Goal: Task Accomplishment & Management: Manage account settings

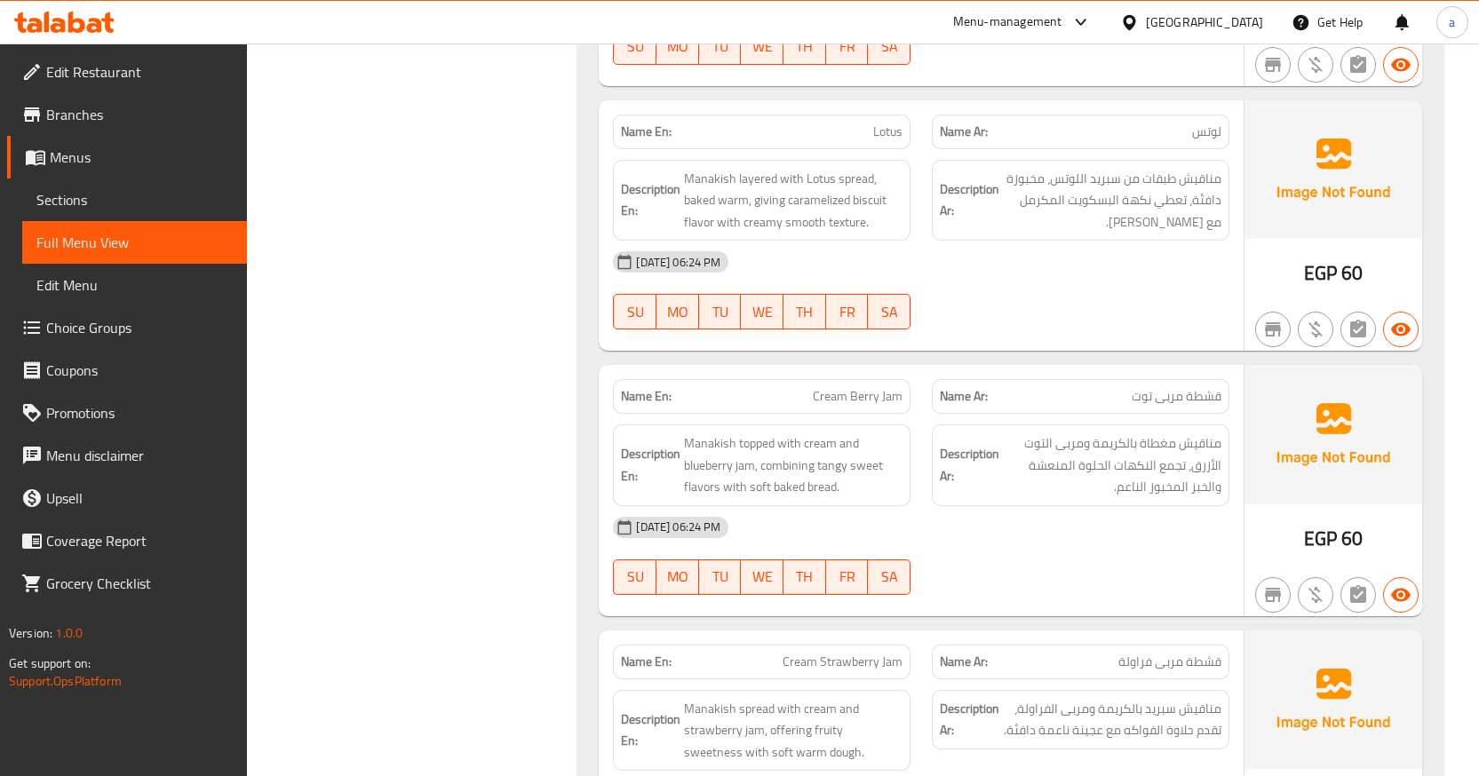
scroll to position [43288, 0]
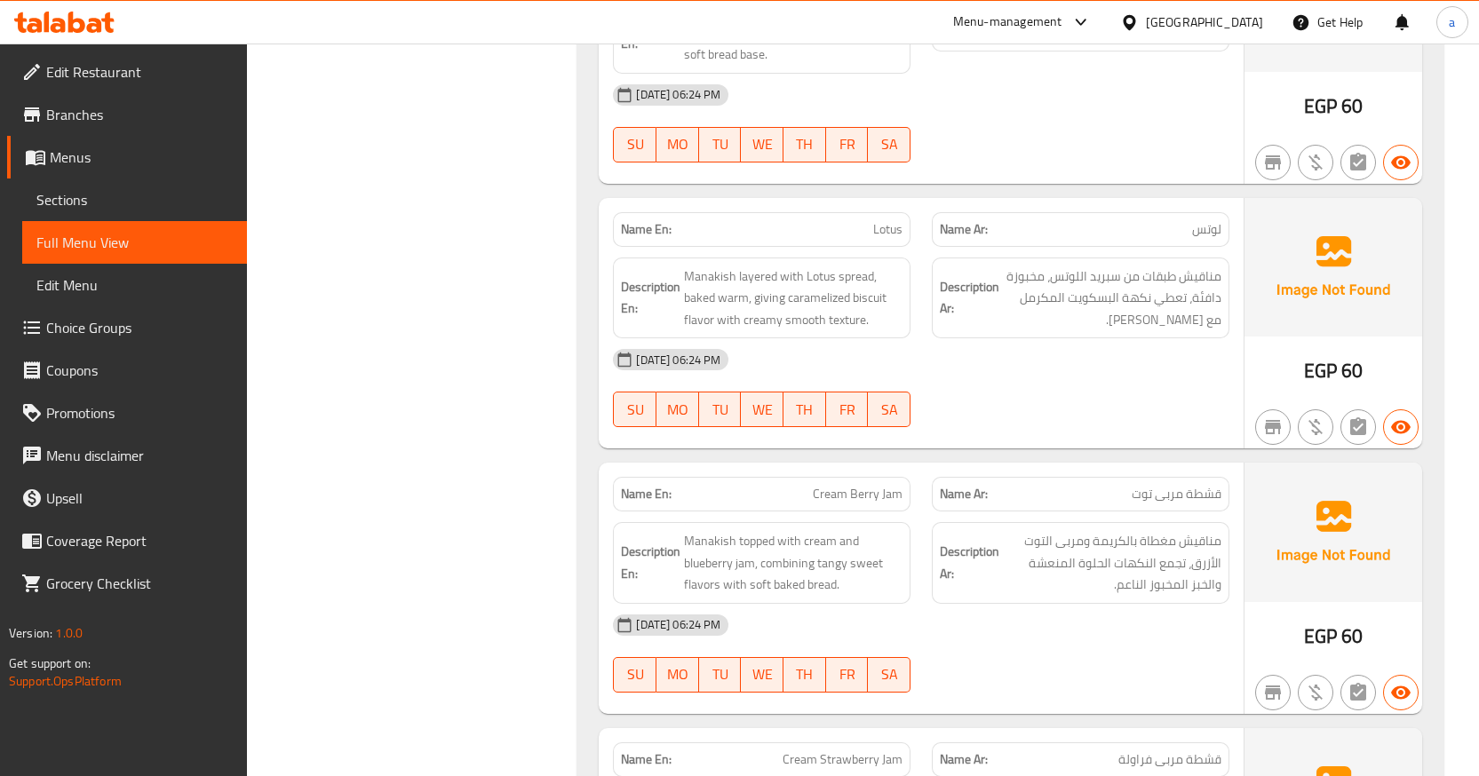
click at [99, 17] on icon at bounding box center [64, 22] width 100 height 21
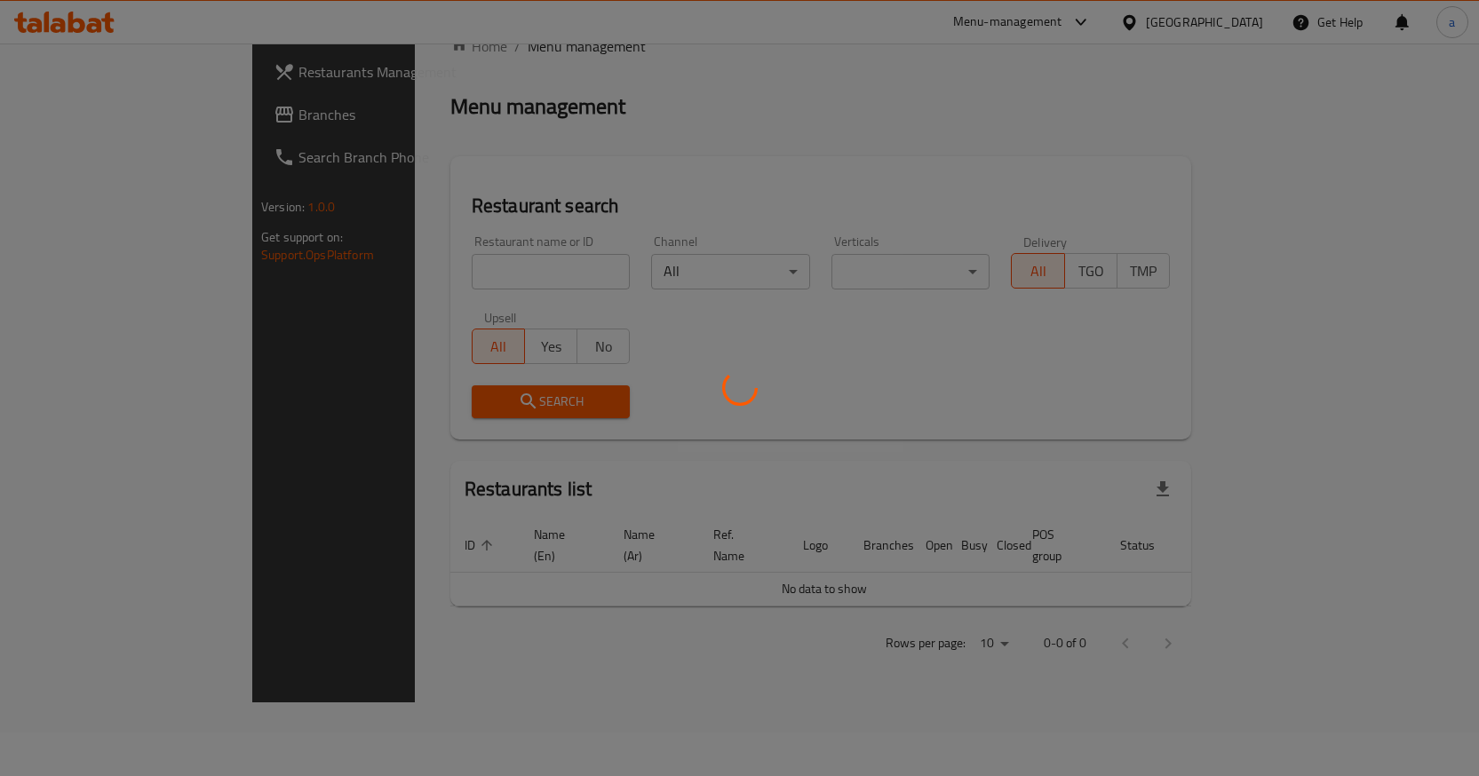
scroll to position [57, 0]
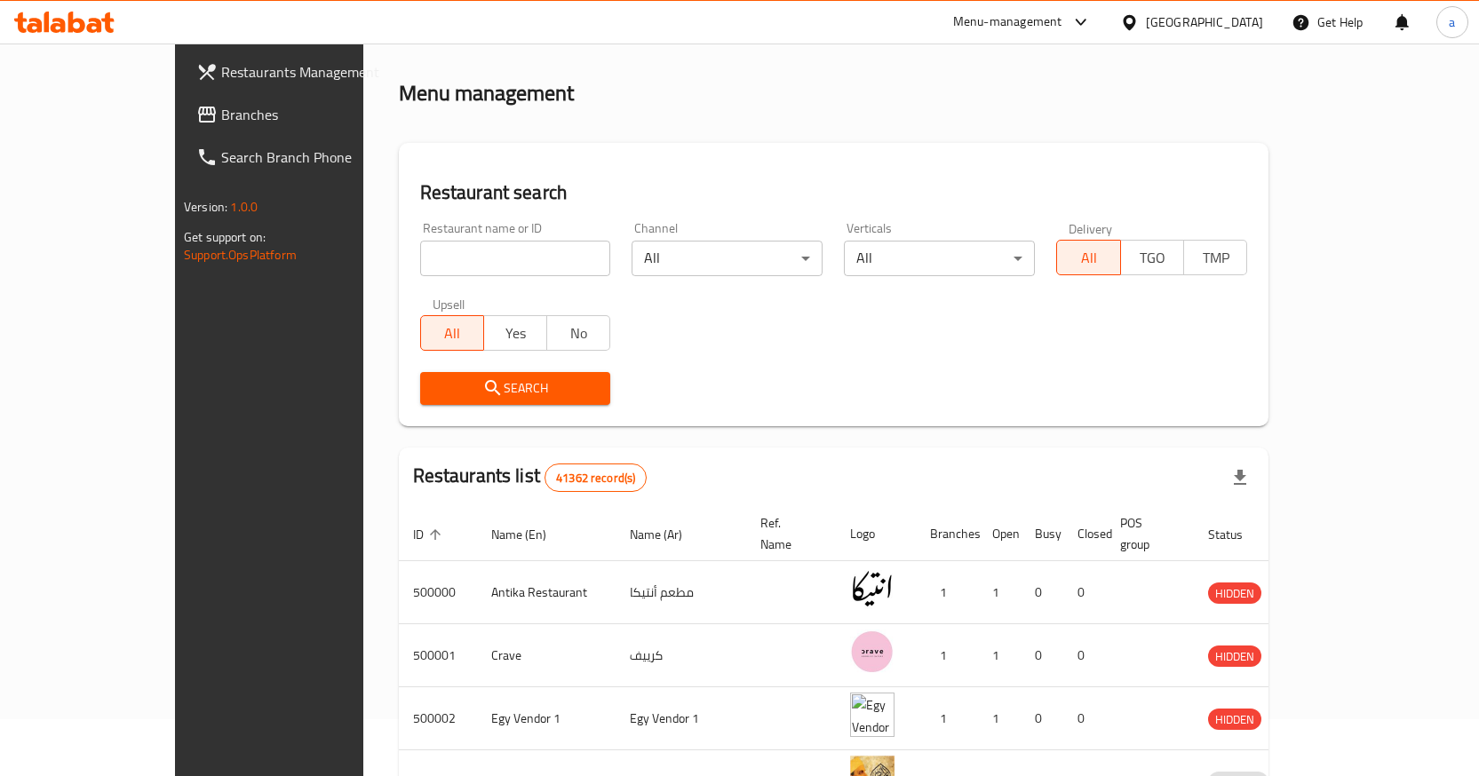
click at [221, 115] on span "Branches" at bounding box center [314, 114] width 187 height 21
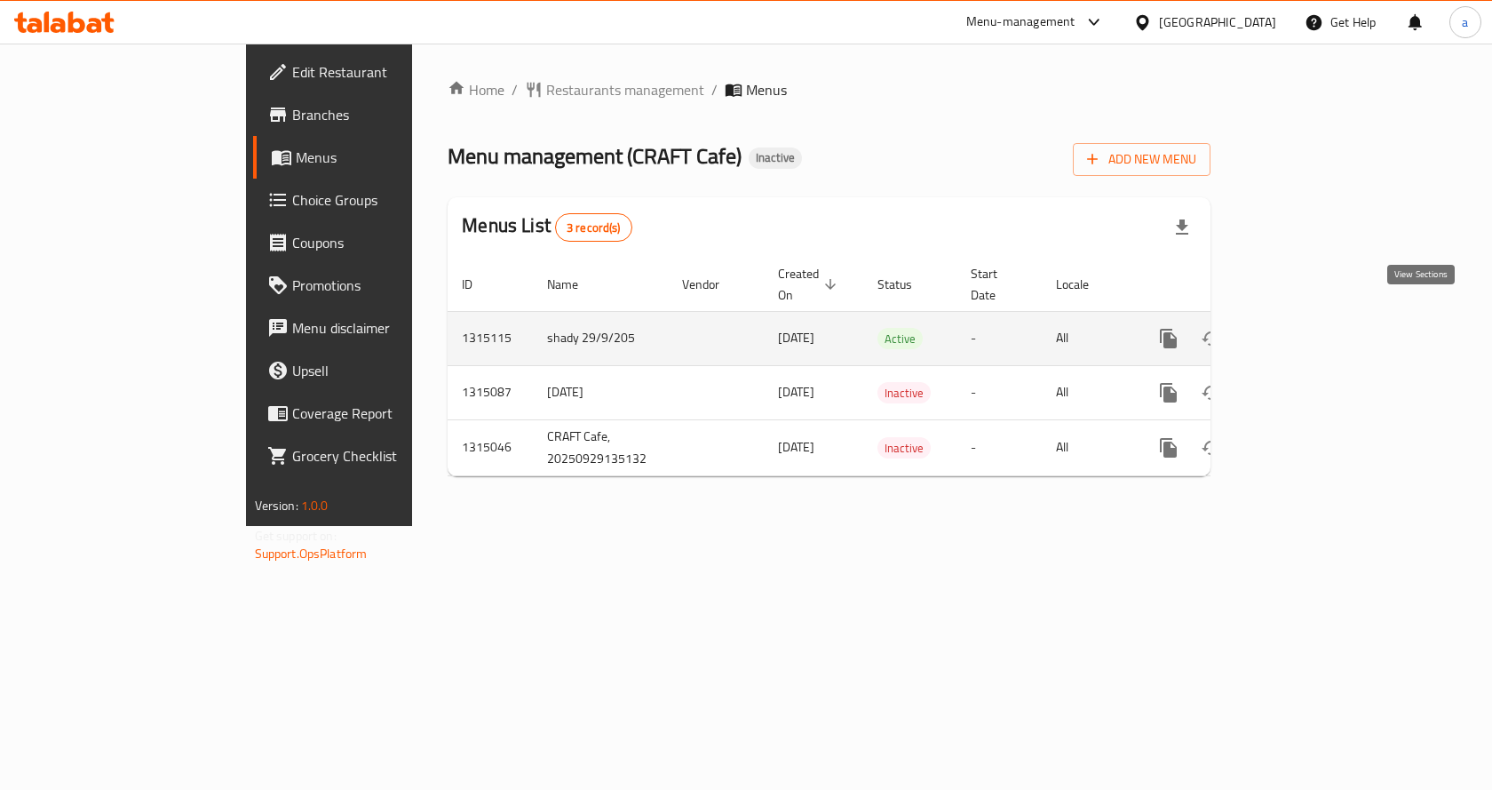
click at [1307, 328] on icon "enhanced table" at bounding box center [1296, 338] width 21 height 21
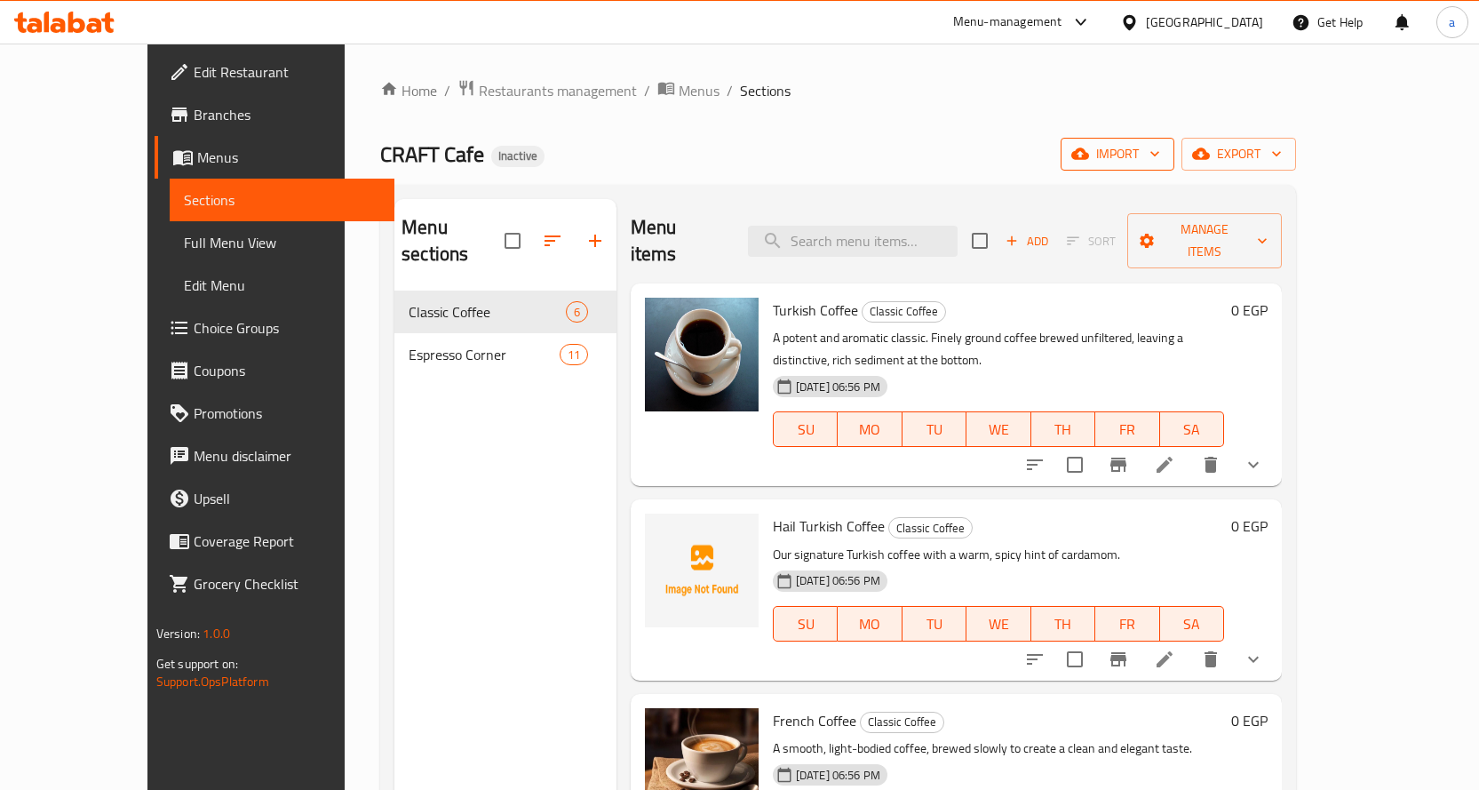
click at [1174, 140] on button "import" at bounding box center [1117, 154] width 114 height 33
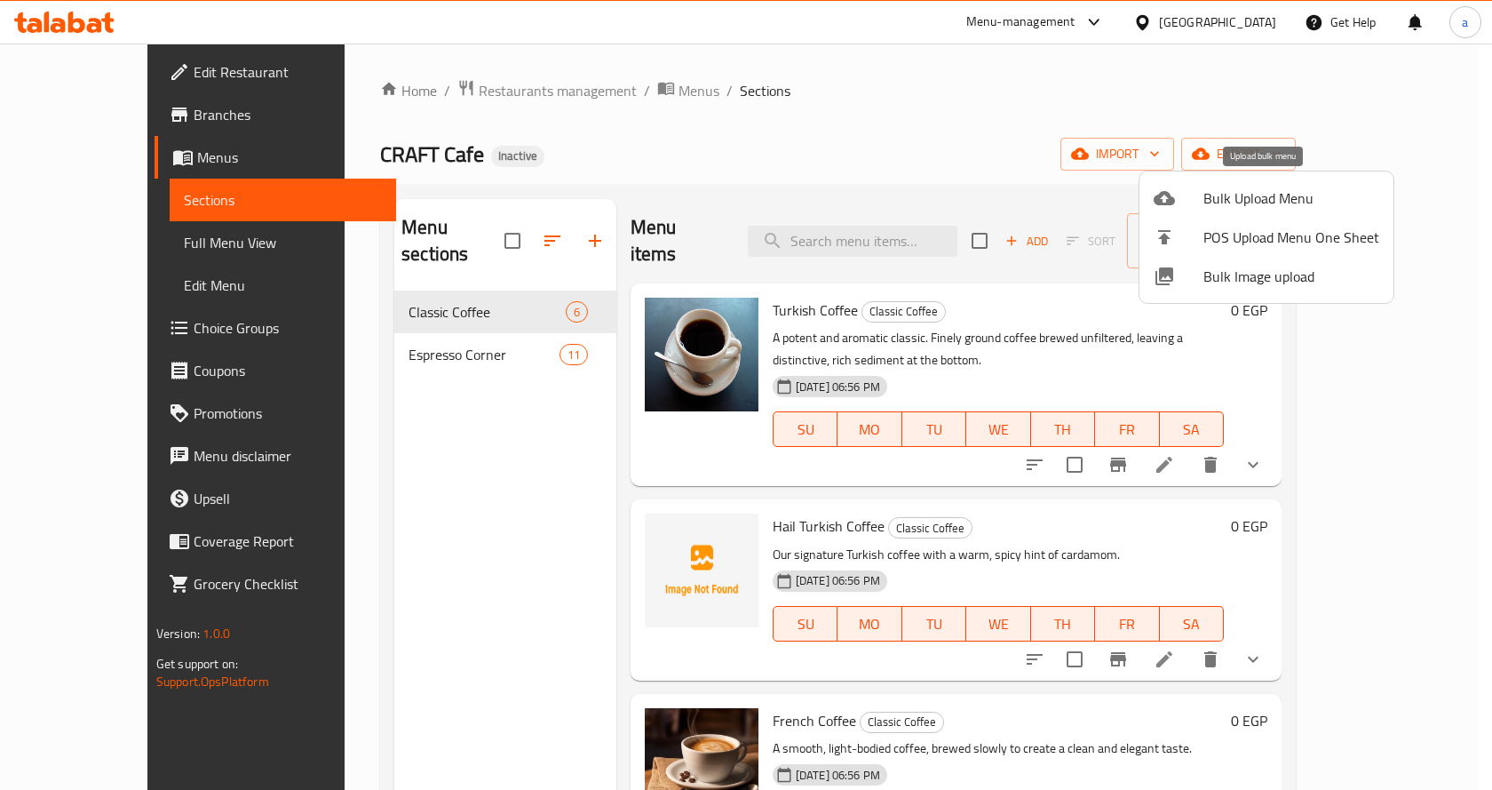
click at [1224, 204] on span "Bulk Upload Menu" at bounding box center [1291, 197] width 176 height 21
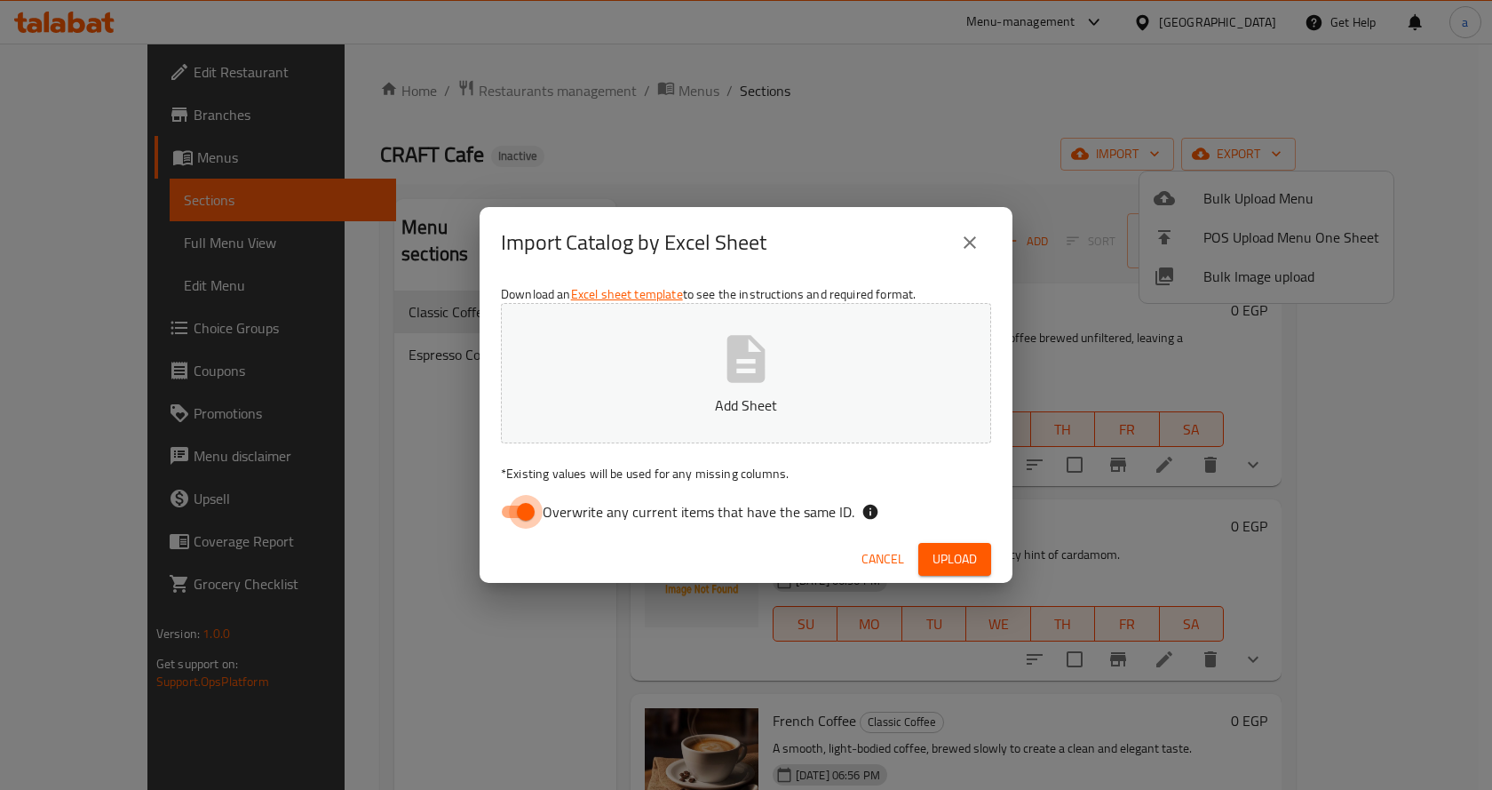
click at [520, 512] on input "Overwrite any current items that have the same ID." at bounding box center [525, 512] width 101 height 34
checkbox input "false"
click at [957, 559] on span "Upload" at bounding box center [955, 559] width 44 height 22
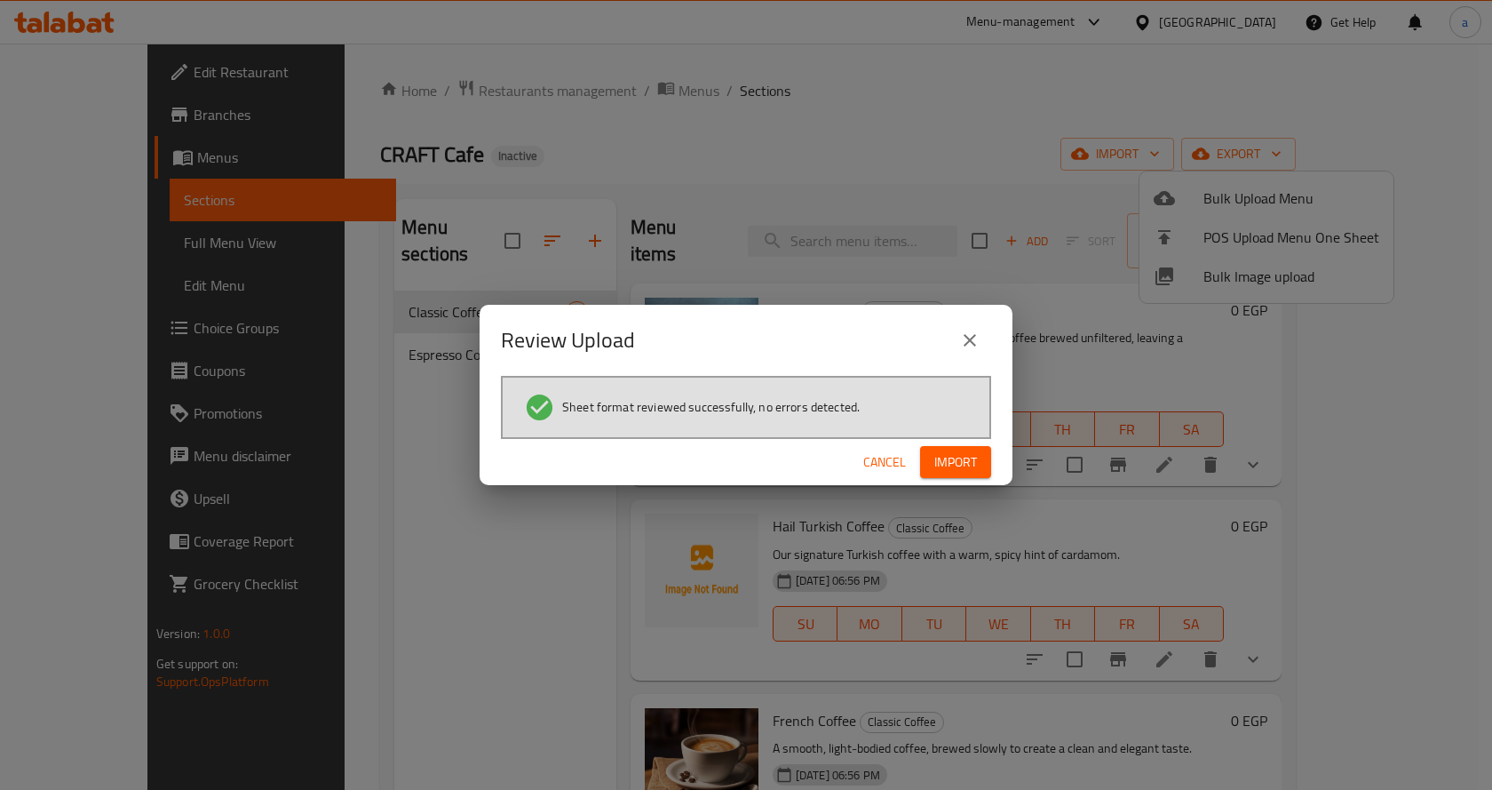
click at [947, 464] on span "Import" at bounding box center [955, 462] width 43 height 22
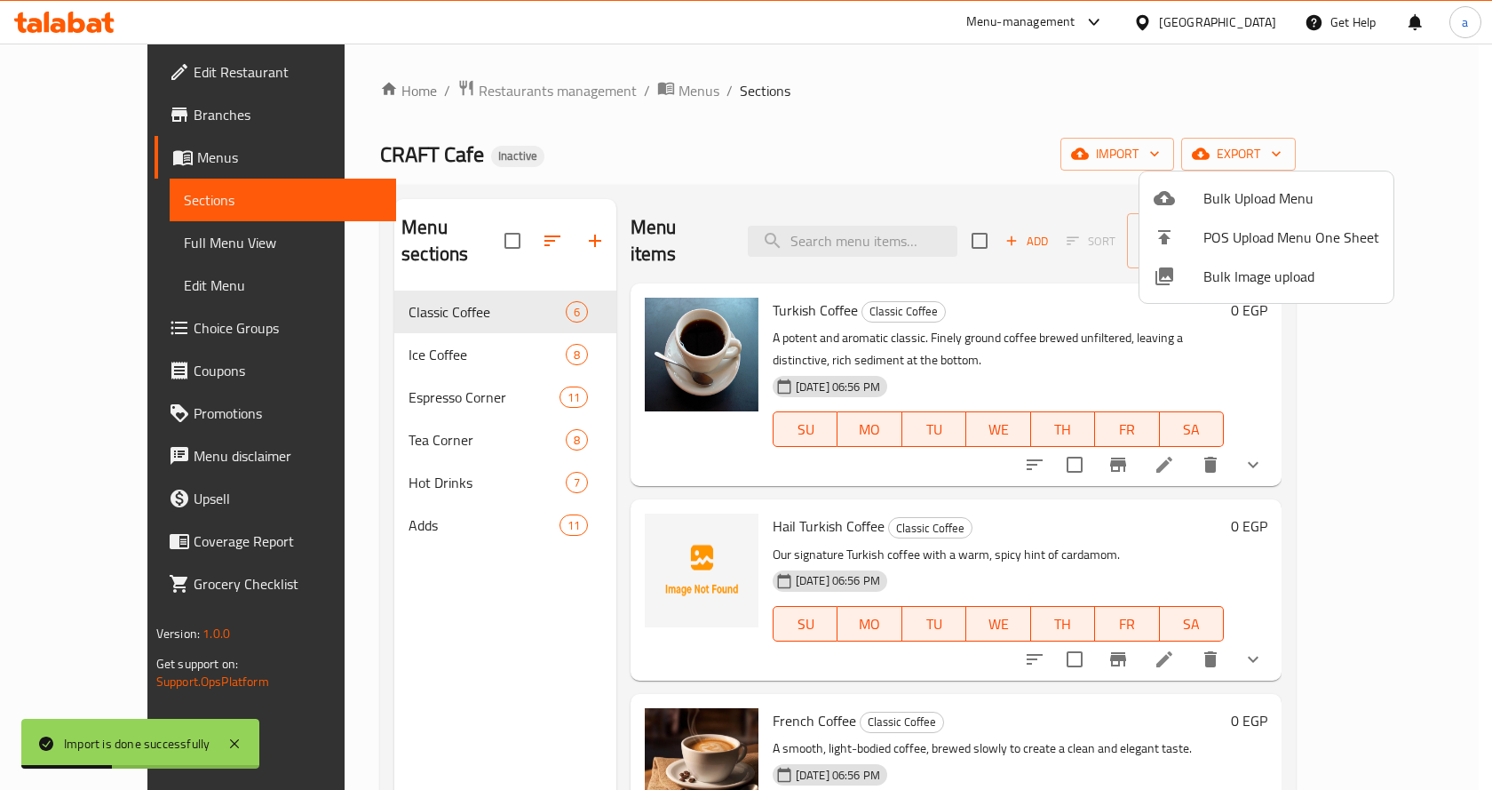
click at [1374, 162] on div at bounding box center [746, 395] width 1492 height 790
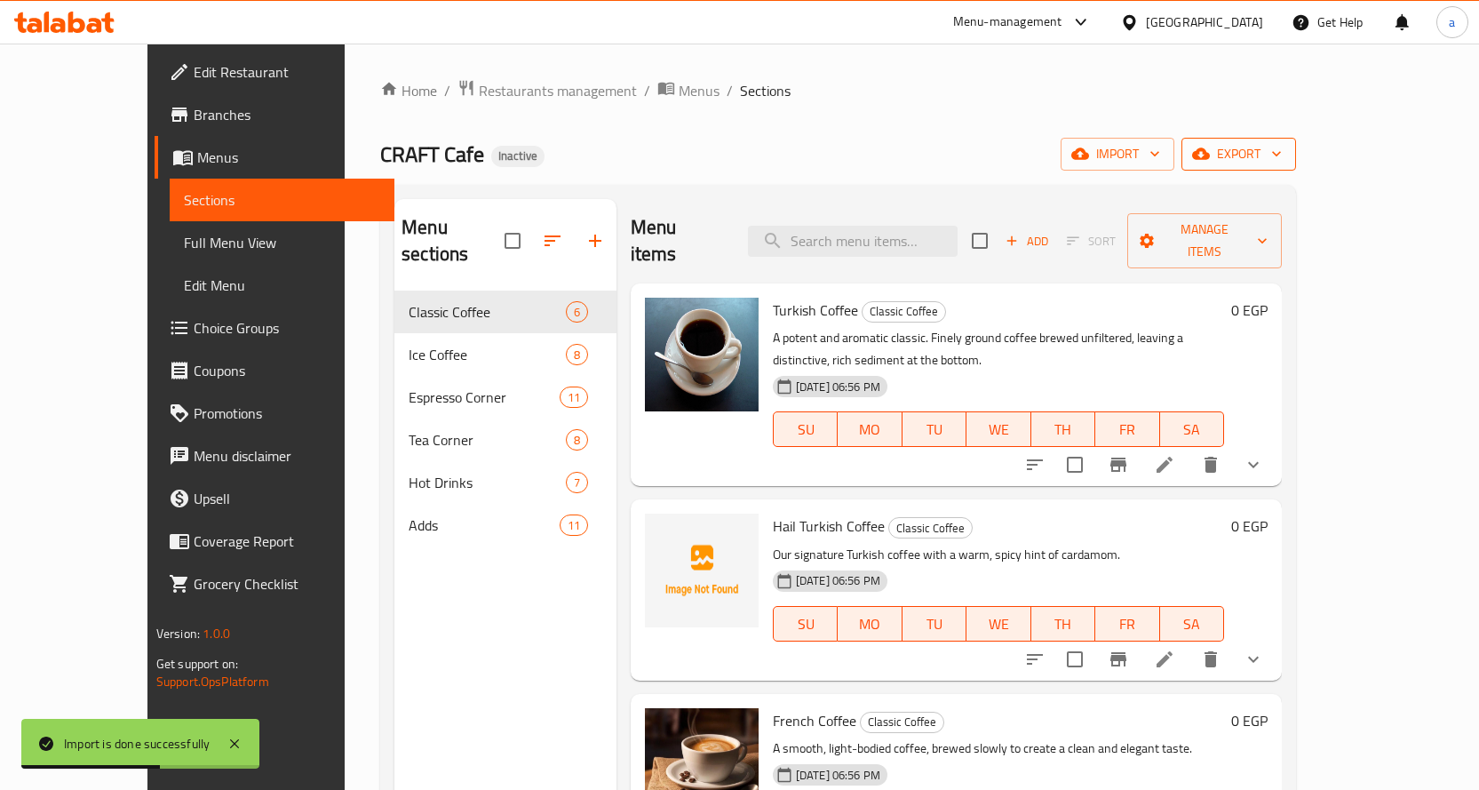
click at [1282, 161] on span "export" at bounding box center [1238, 154] width 86 height 22
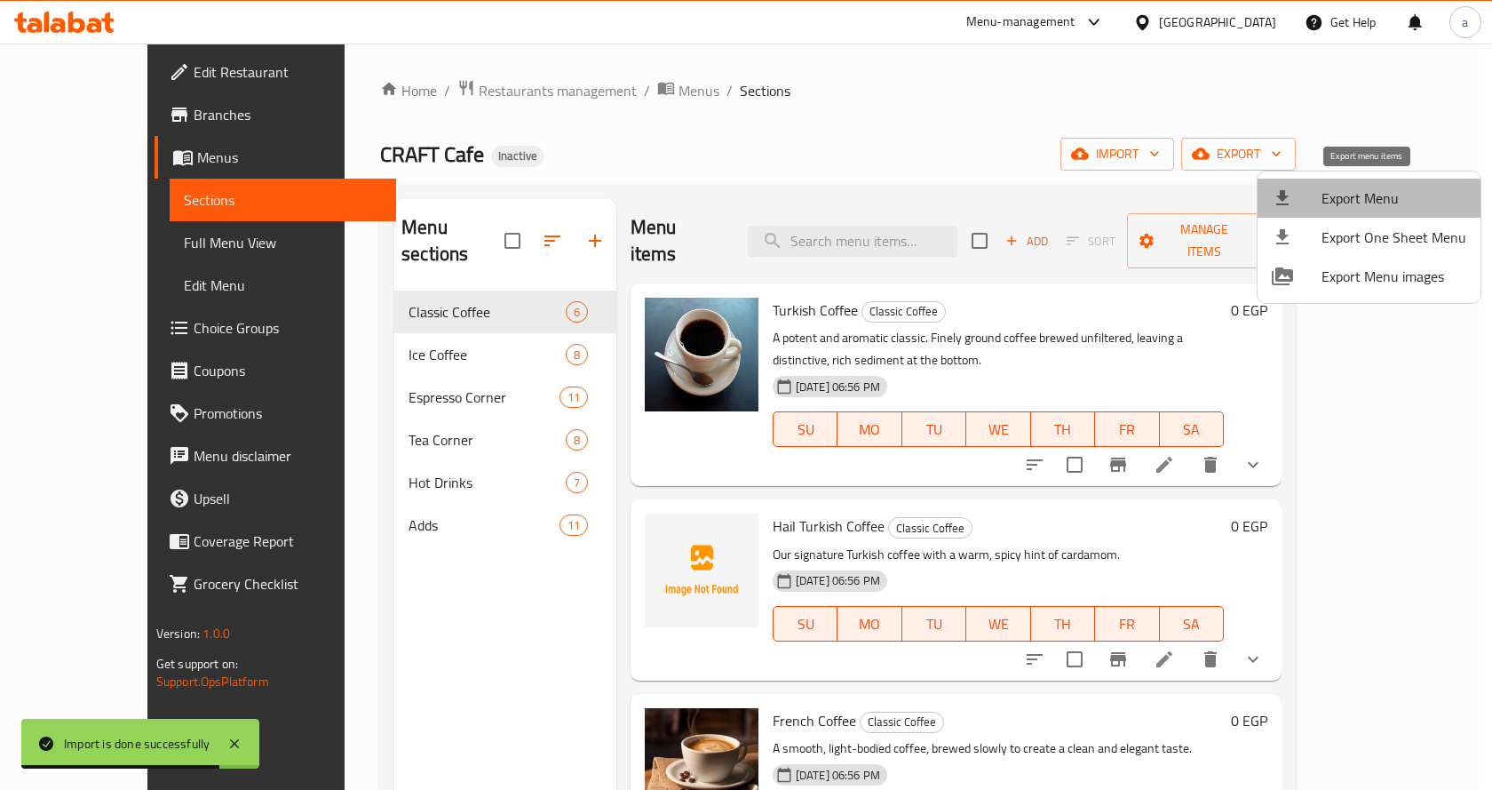
click at [1388, 209] on span "Export Menu" at bounding box center [1394, 197] width 145 height 21
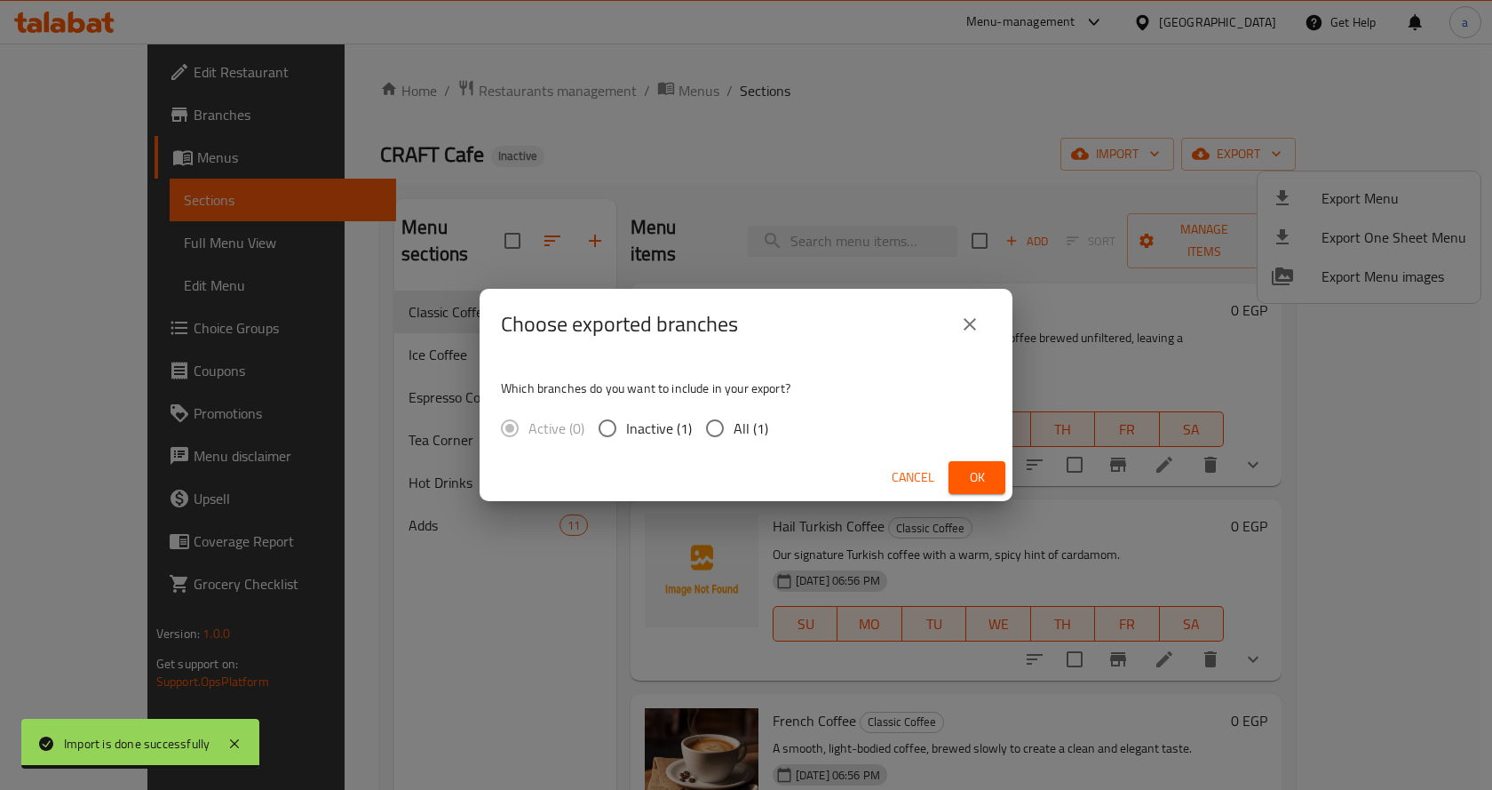
click at [734, 437] on span "All (1)" at bounding box center [751, 427] width 35 height 21
click at [733, 437] on input "All (1)" at bounding box center [714, 427] width 37 height 37
radio input "true"
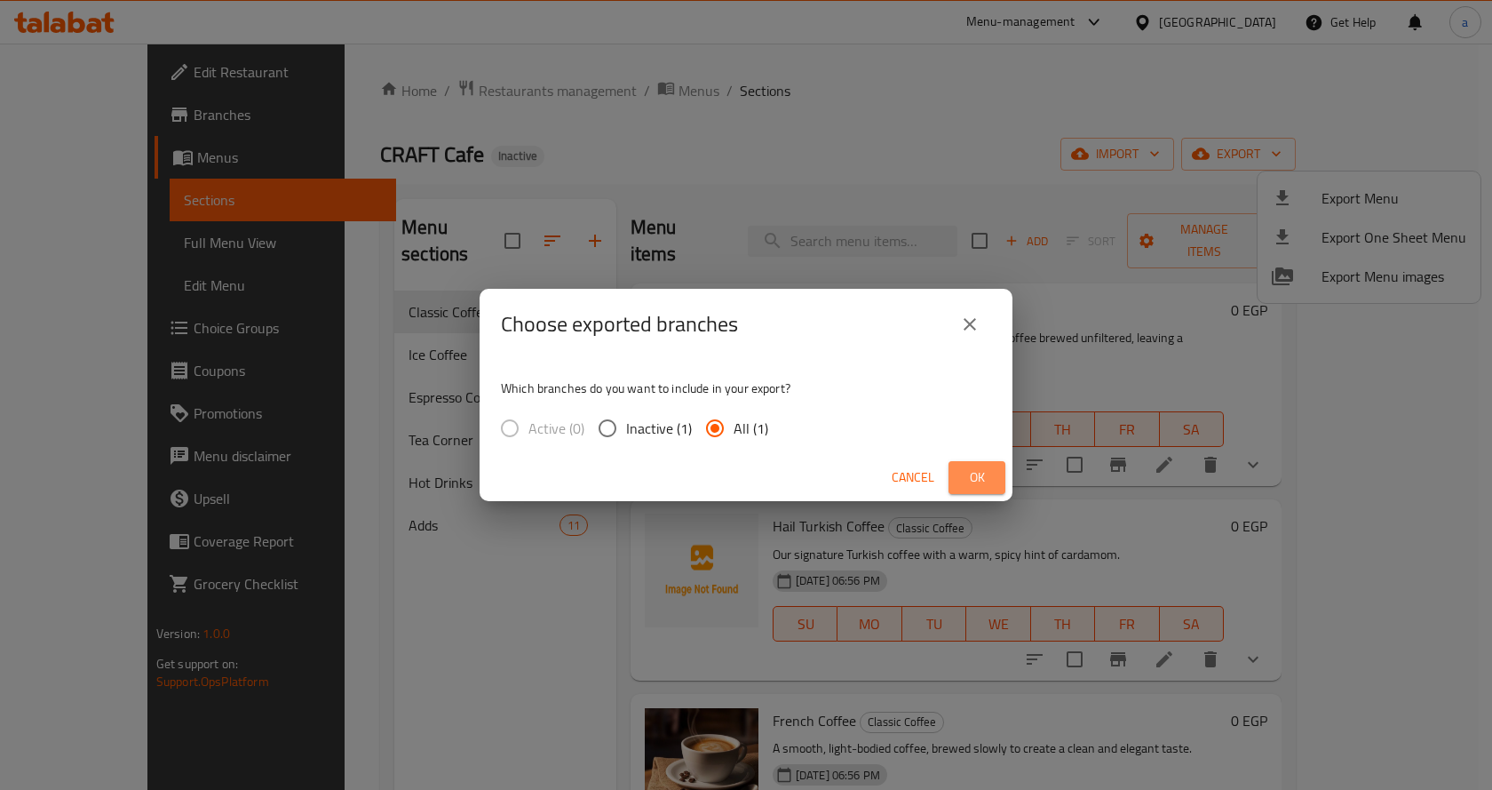
click at [963, 470] on span "Ok" at bounding box center [977, 477] width 28 height 22
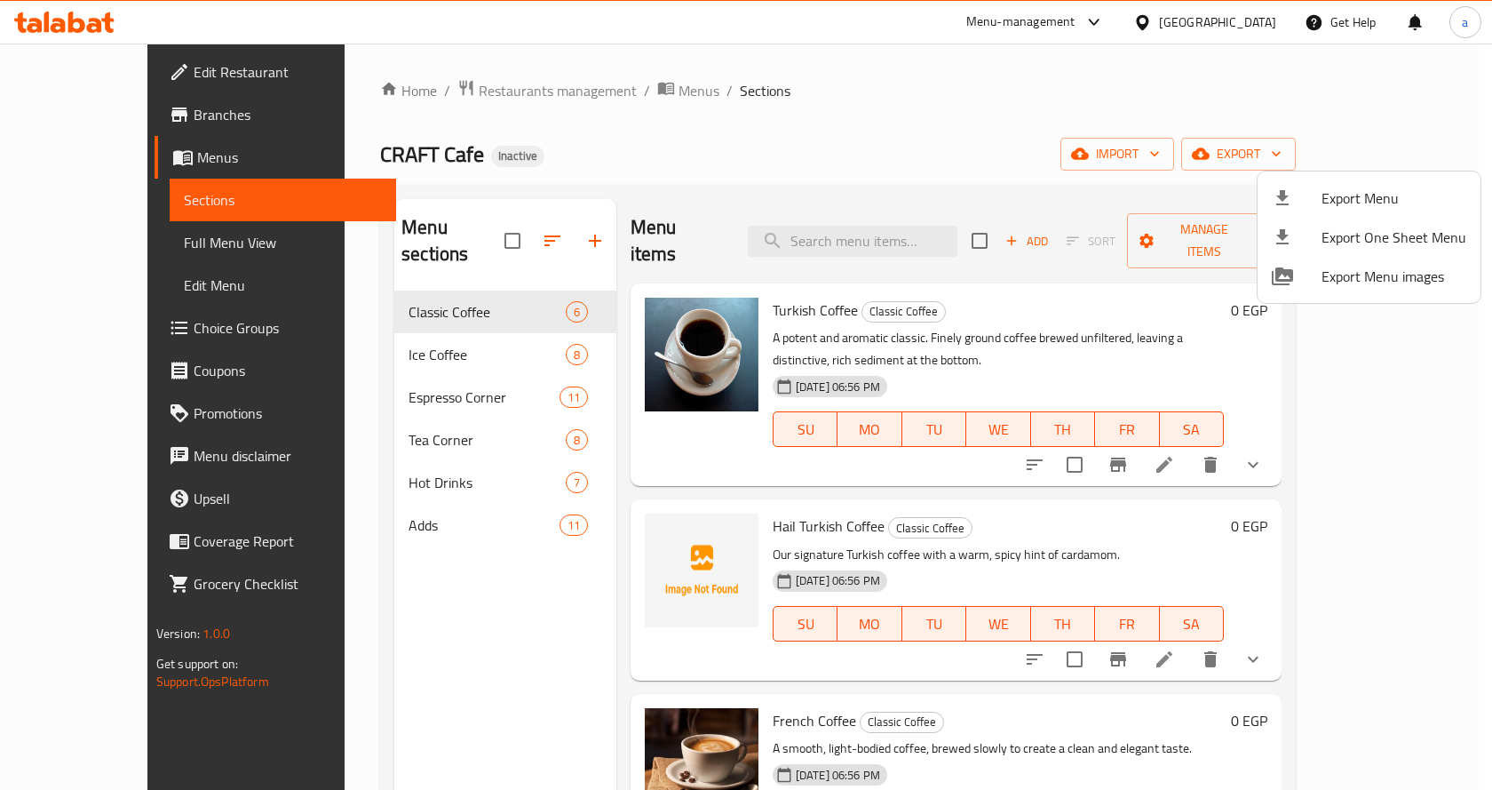
click at [124, 242] on div at bounding box center [746, 395] width 1492 height 790
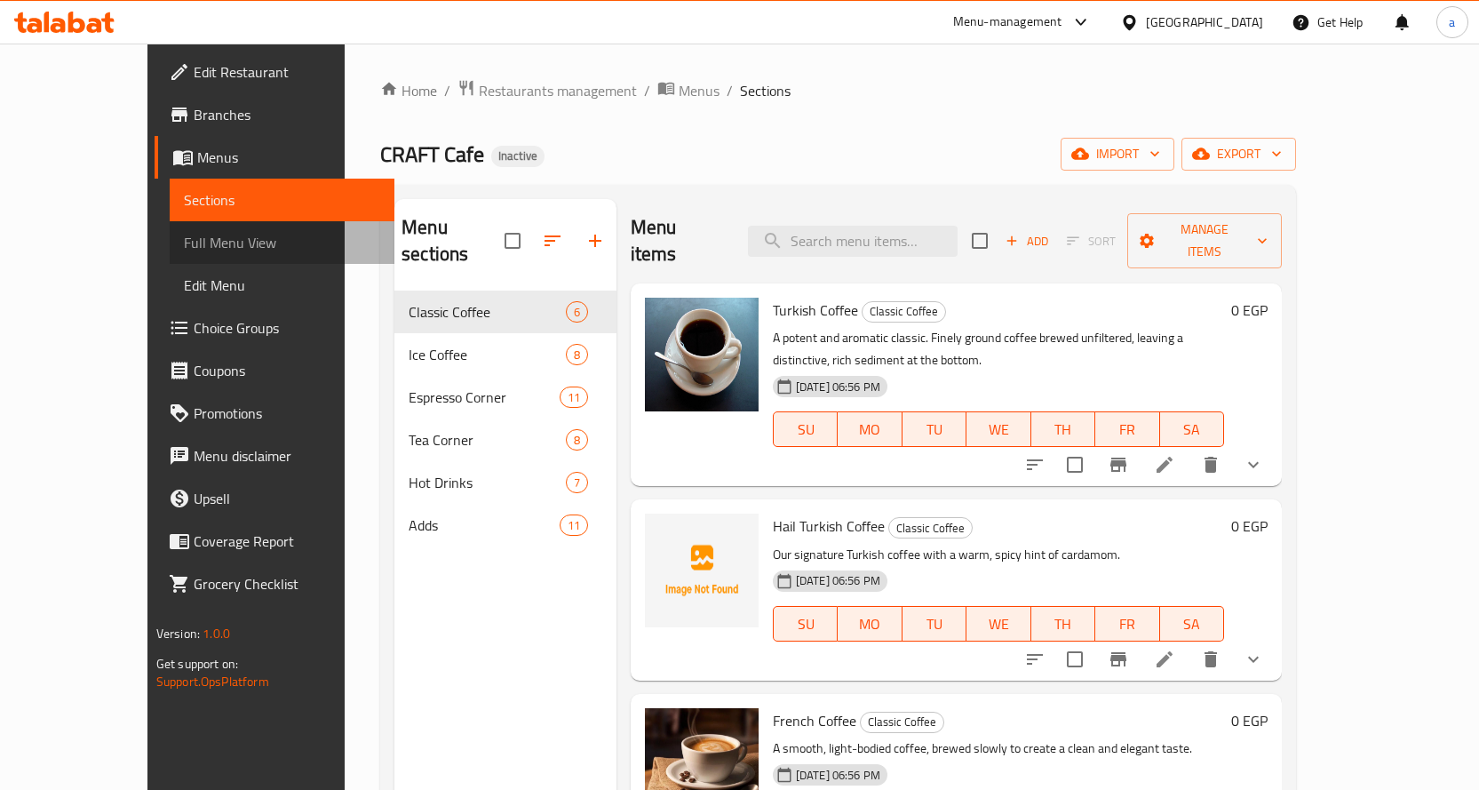
click at [184, 242] on span "Full Menu View" at bounding box center [282, 242] width 196 height 21
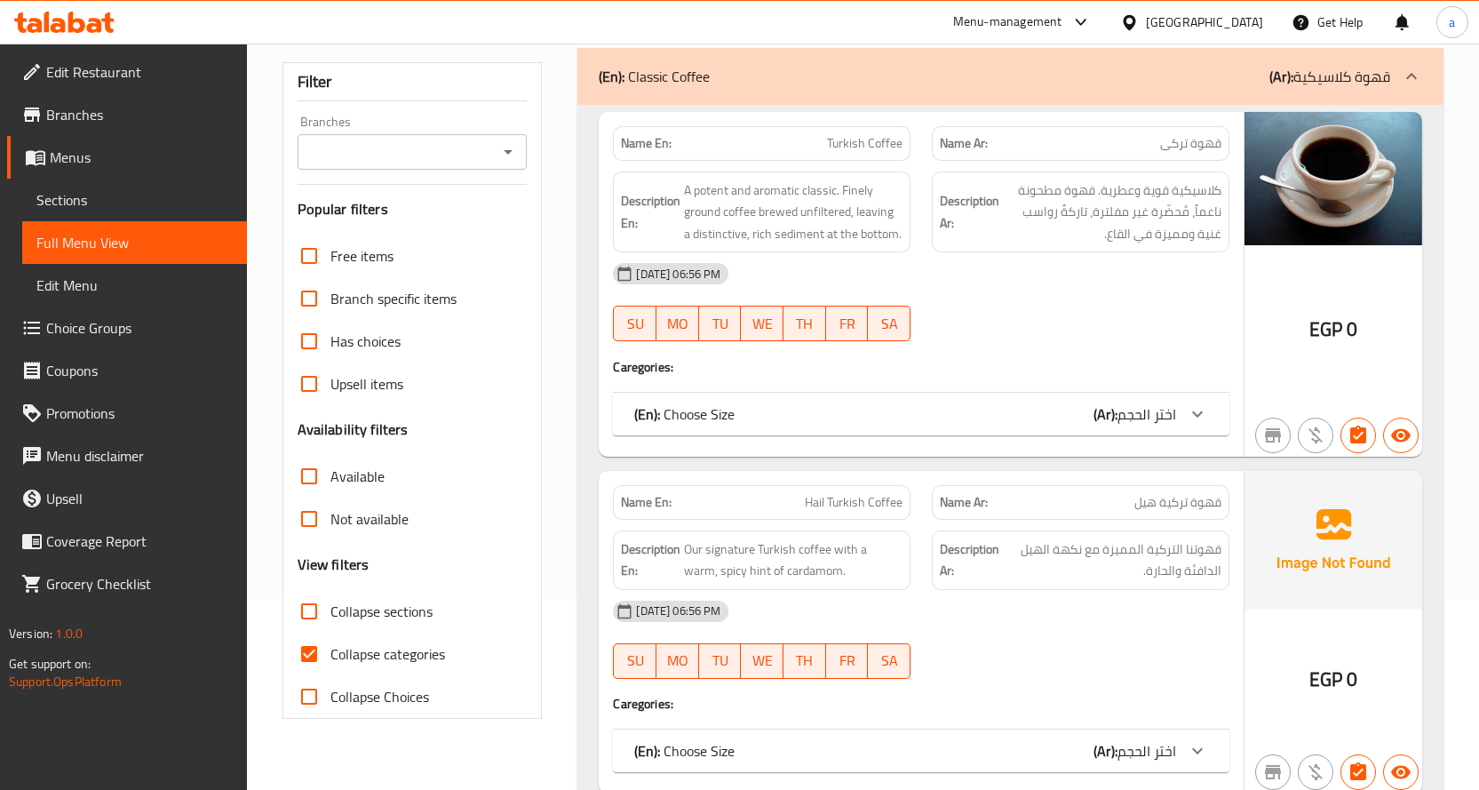
scroll to position [355, 0]
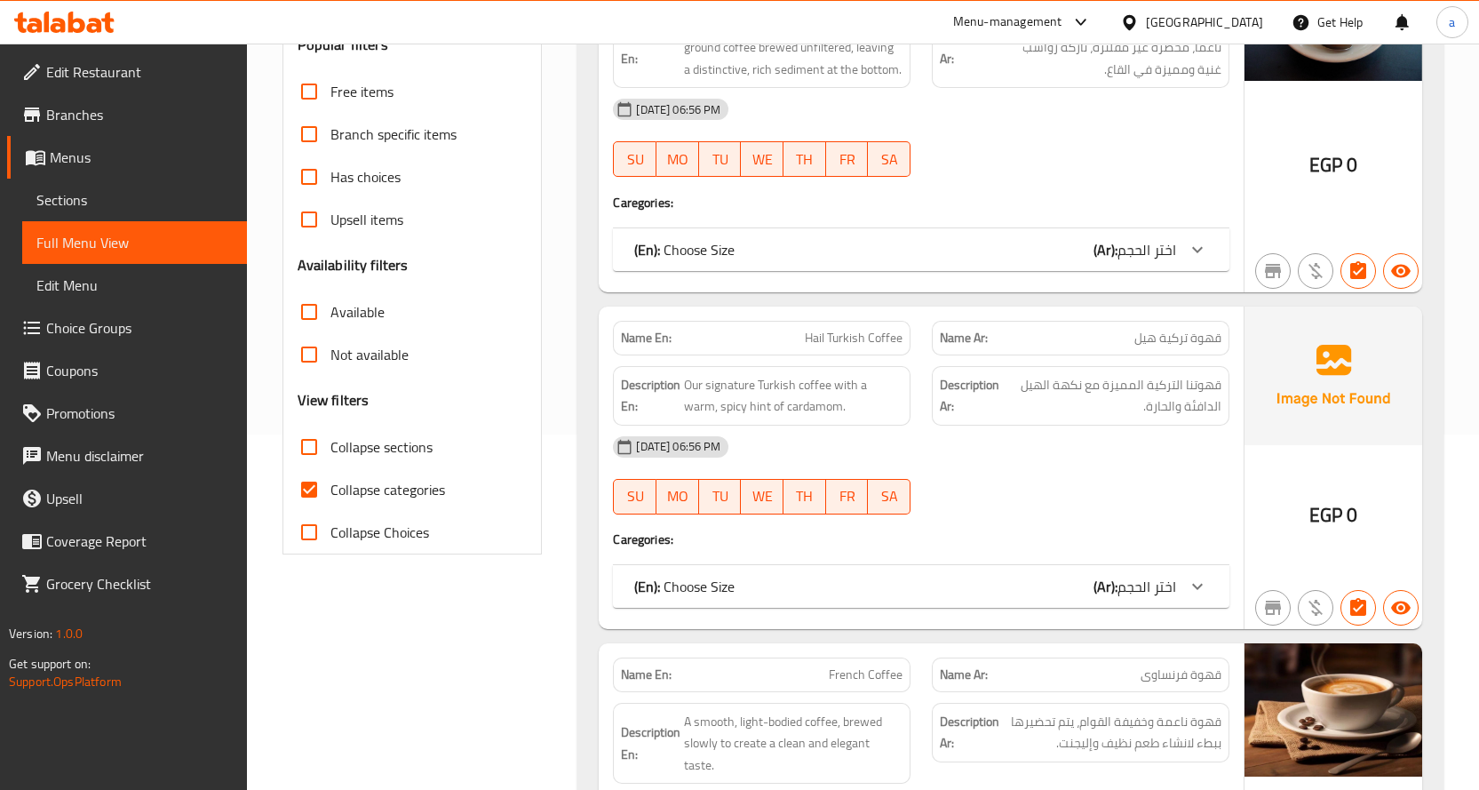
click at [315, 492] on input "Collapse categories" at bounding box center [309, 489] width 43 height 43
checkbox input "false"
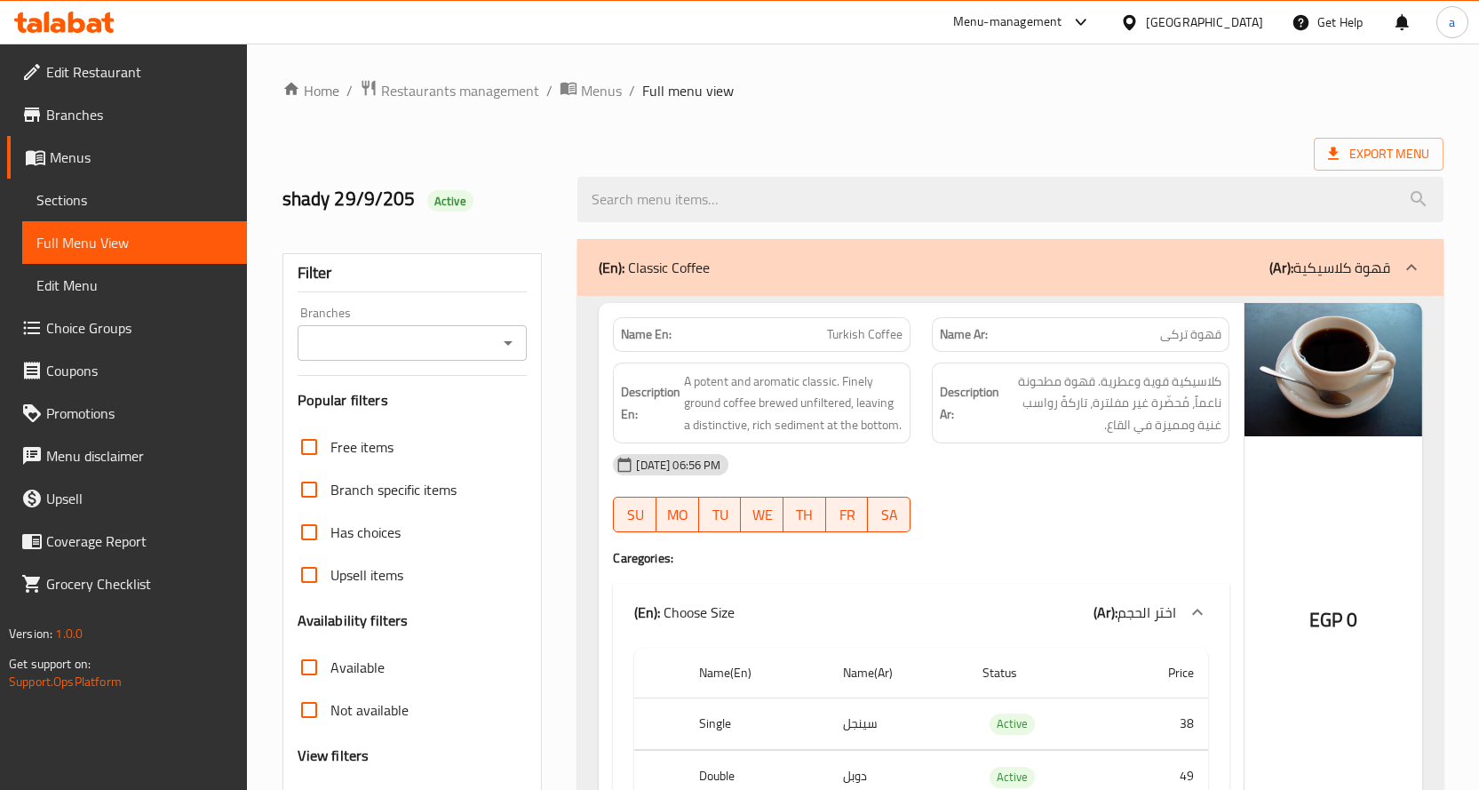
scroll to position [178, 0]
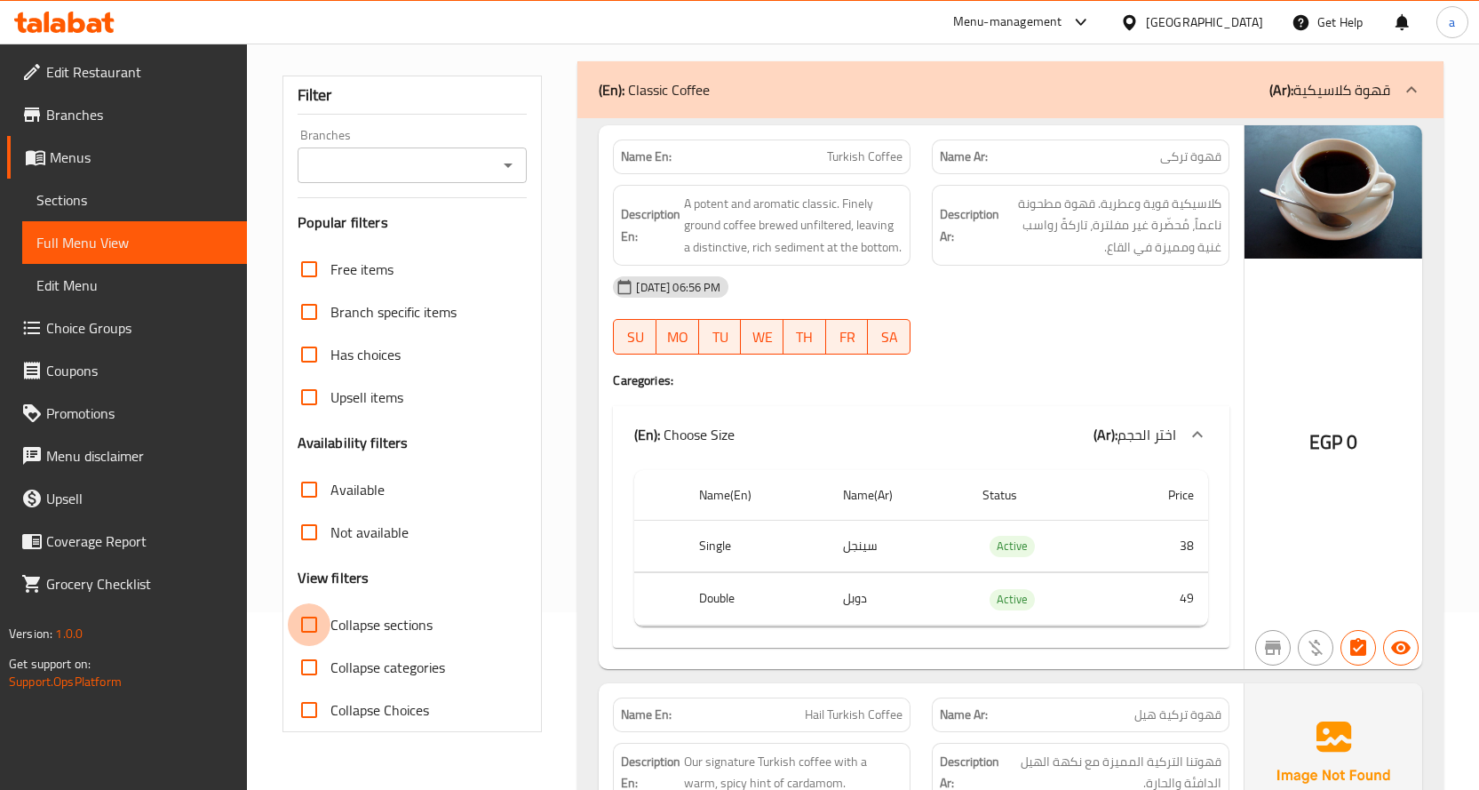
click at [317, 629] on input "Collapse sections" at bounding box center [309, 624] width 43 height 43
checkbox input "true"
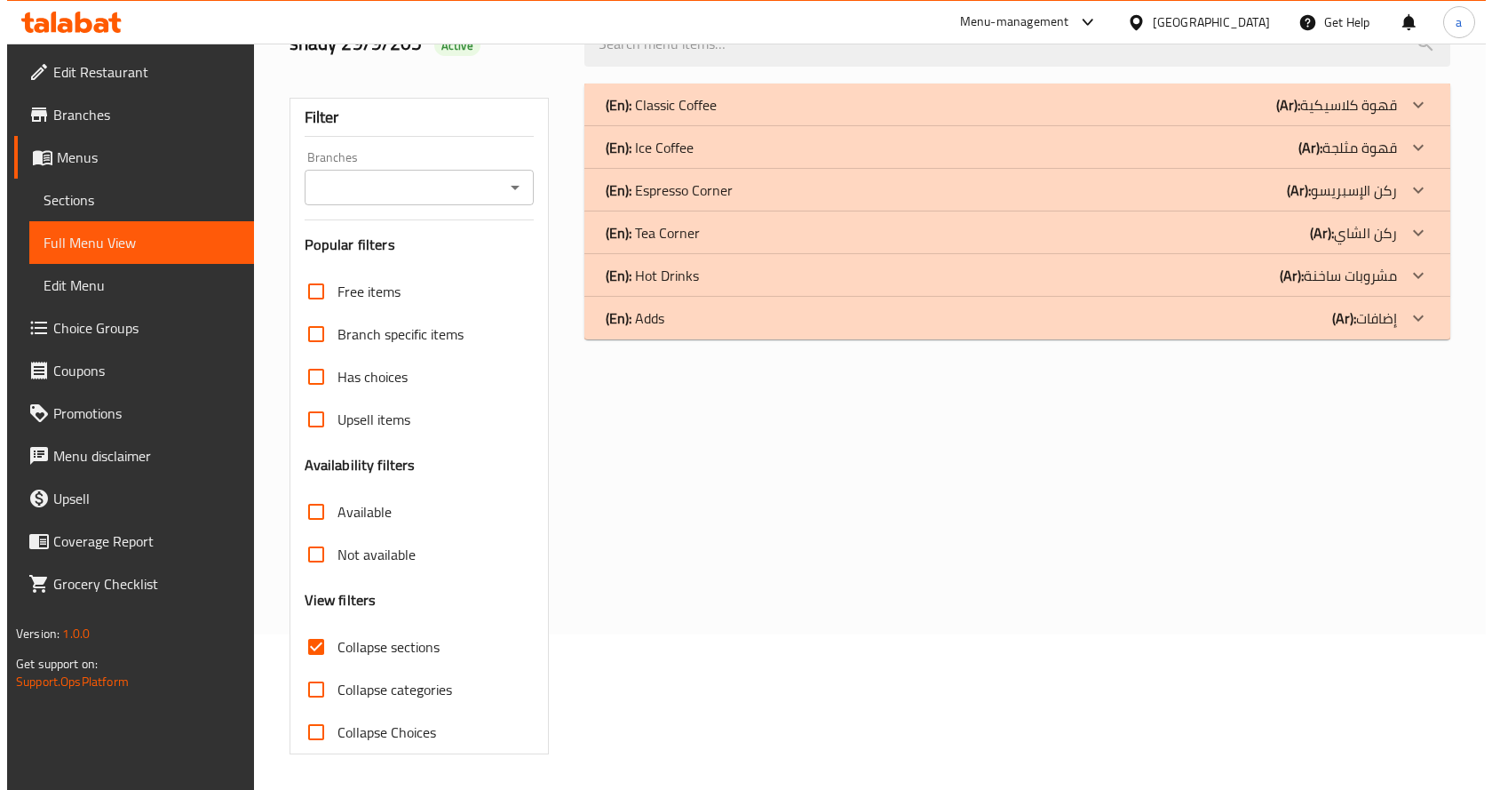
scroll to position [0, 0]
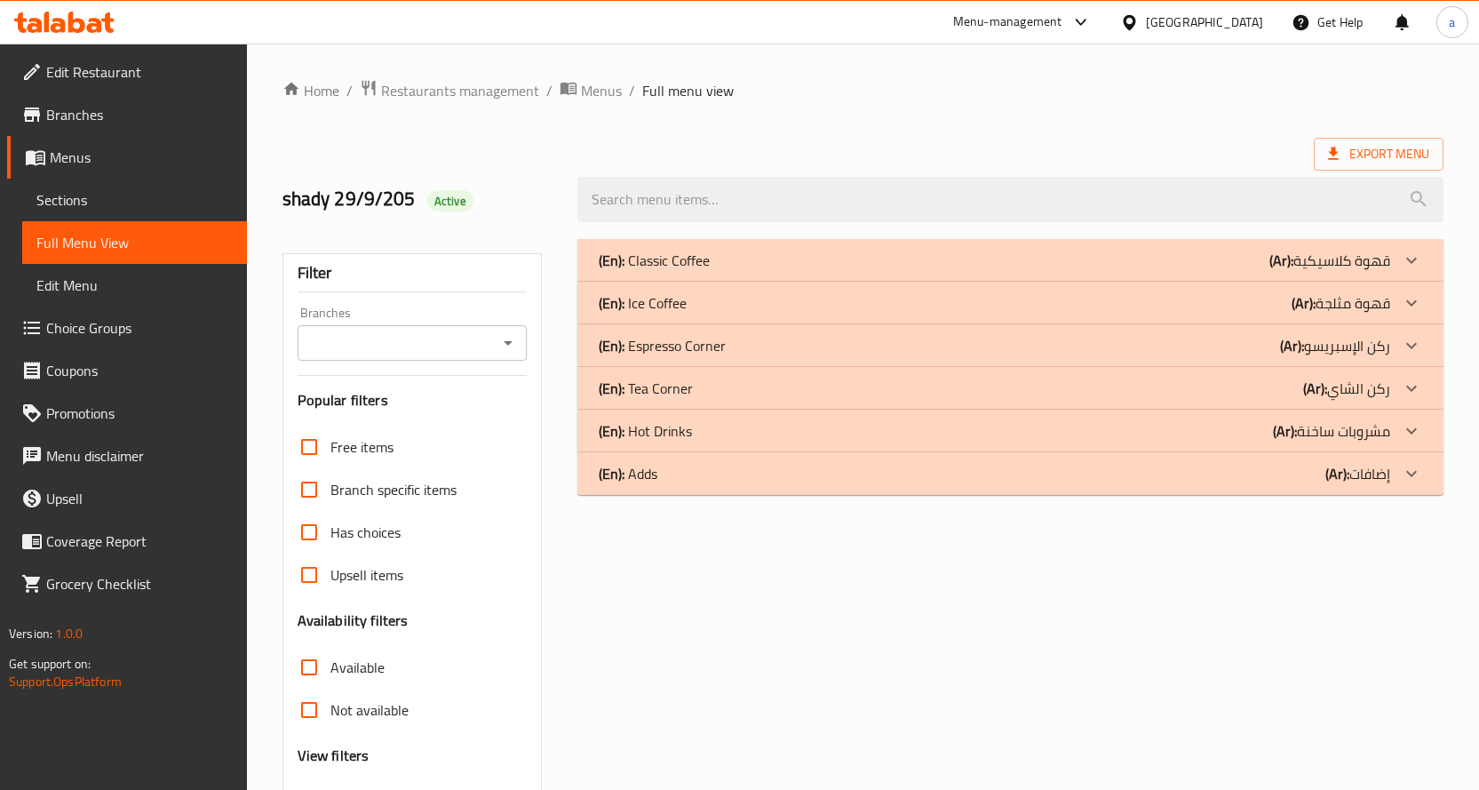
click at [675, 314] on p "(En): Ice Coffee" at bounding box center [643, 302] width 88 height 21
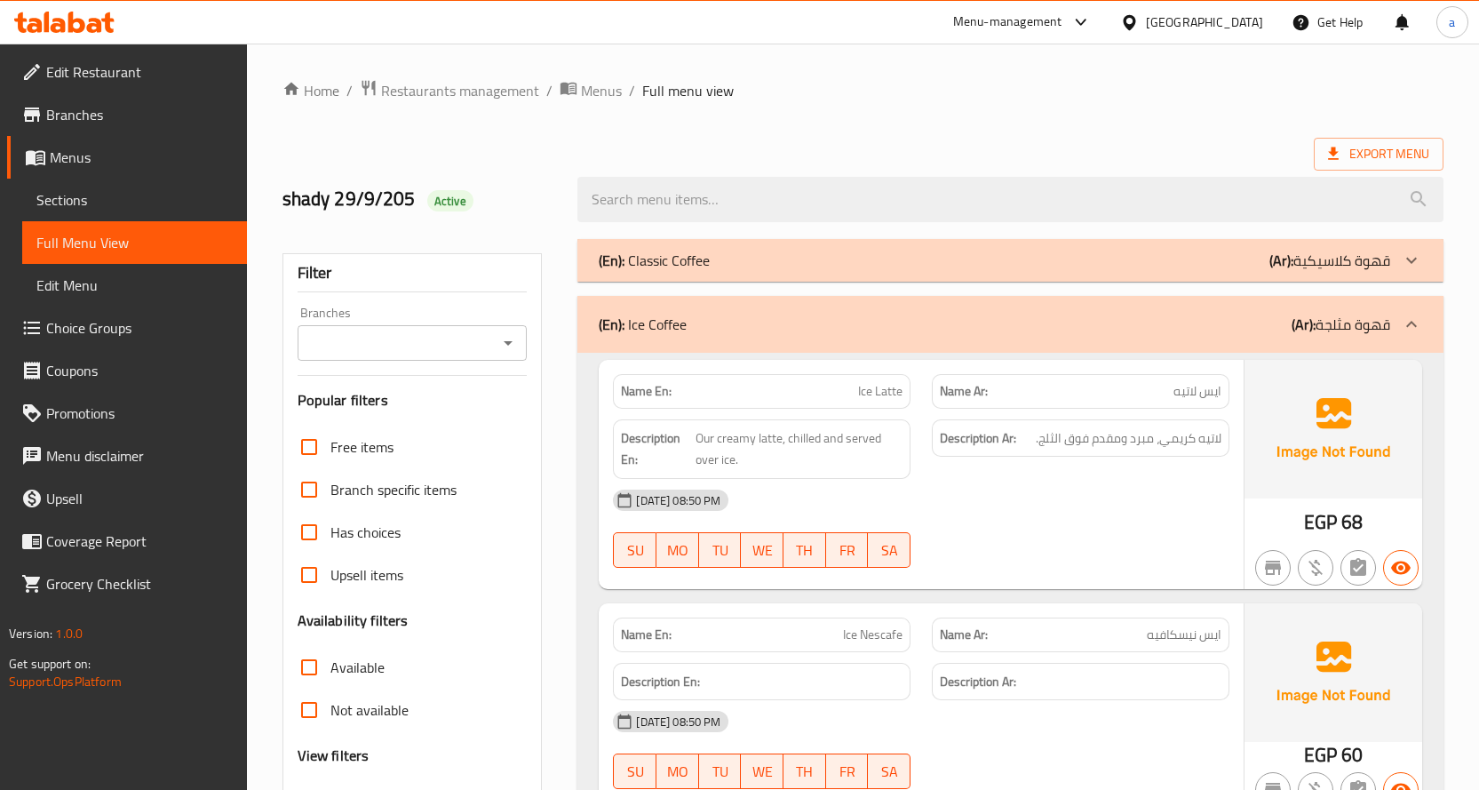
click at [675, 314] on p "(En): Ice Coffee" at bounding box center [643, 324] width 88 height 21
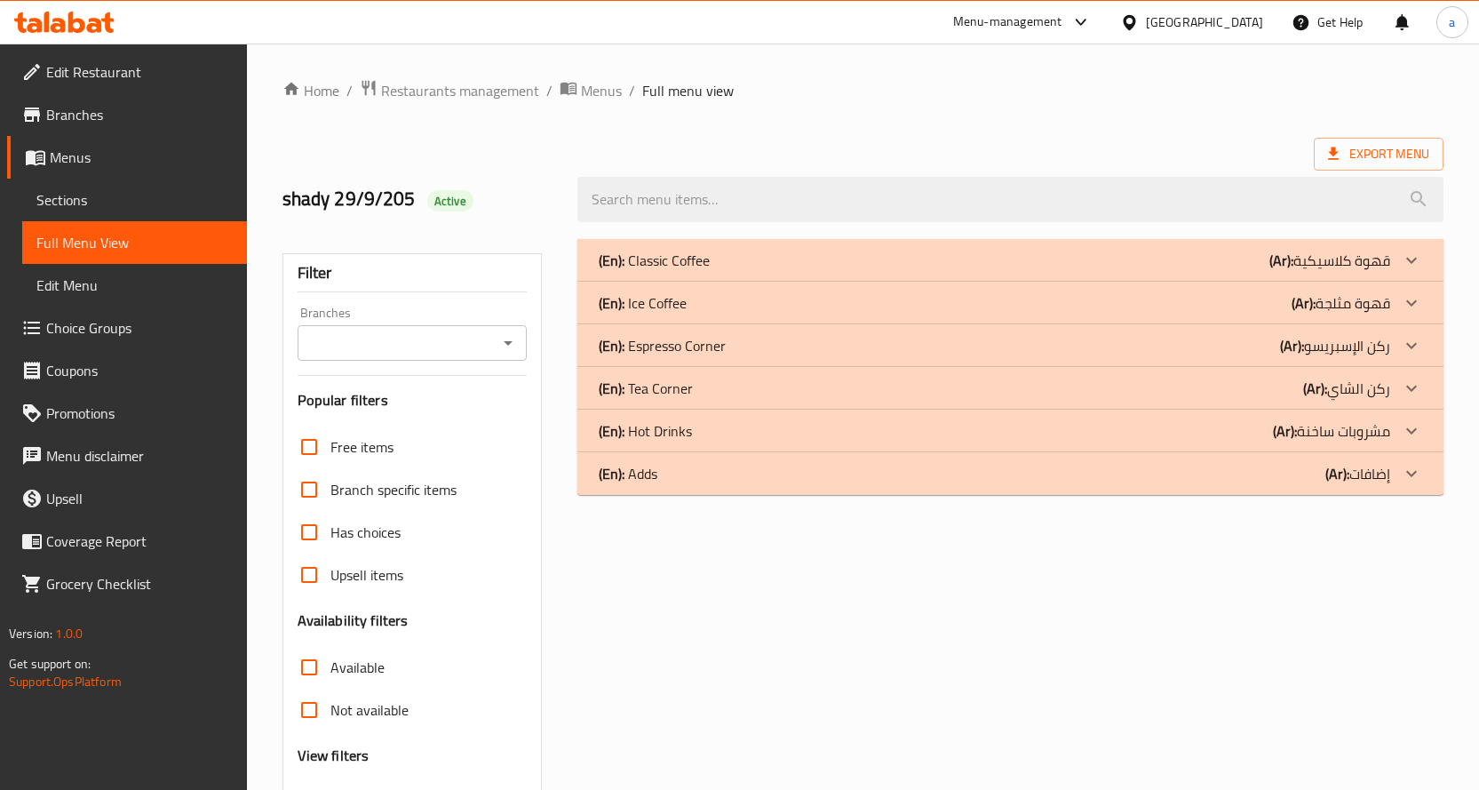
click at [698, 484] on div "(En): Adds (Ar): إضافات" at bounding box center [1010, 473] width 866 height 43
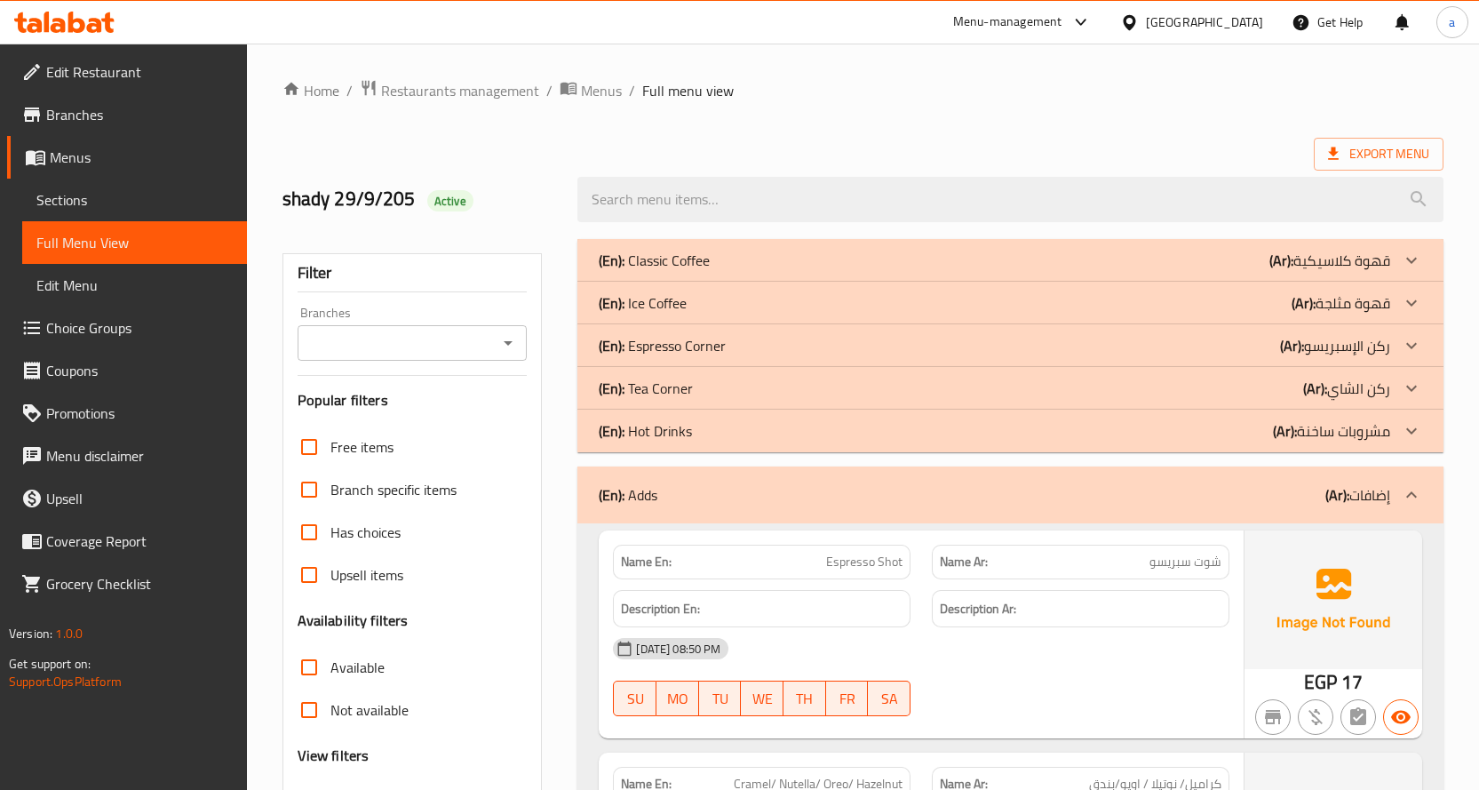
click at [697, 437] on div "(En): Hot Drinks (Ar): مشروبات ساخنة" at bounding box center [994, 430] width 791 height 21
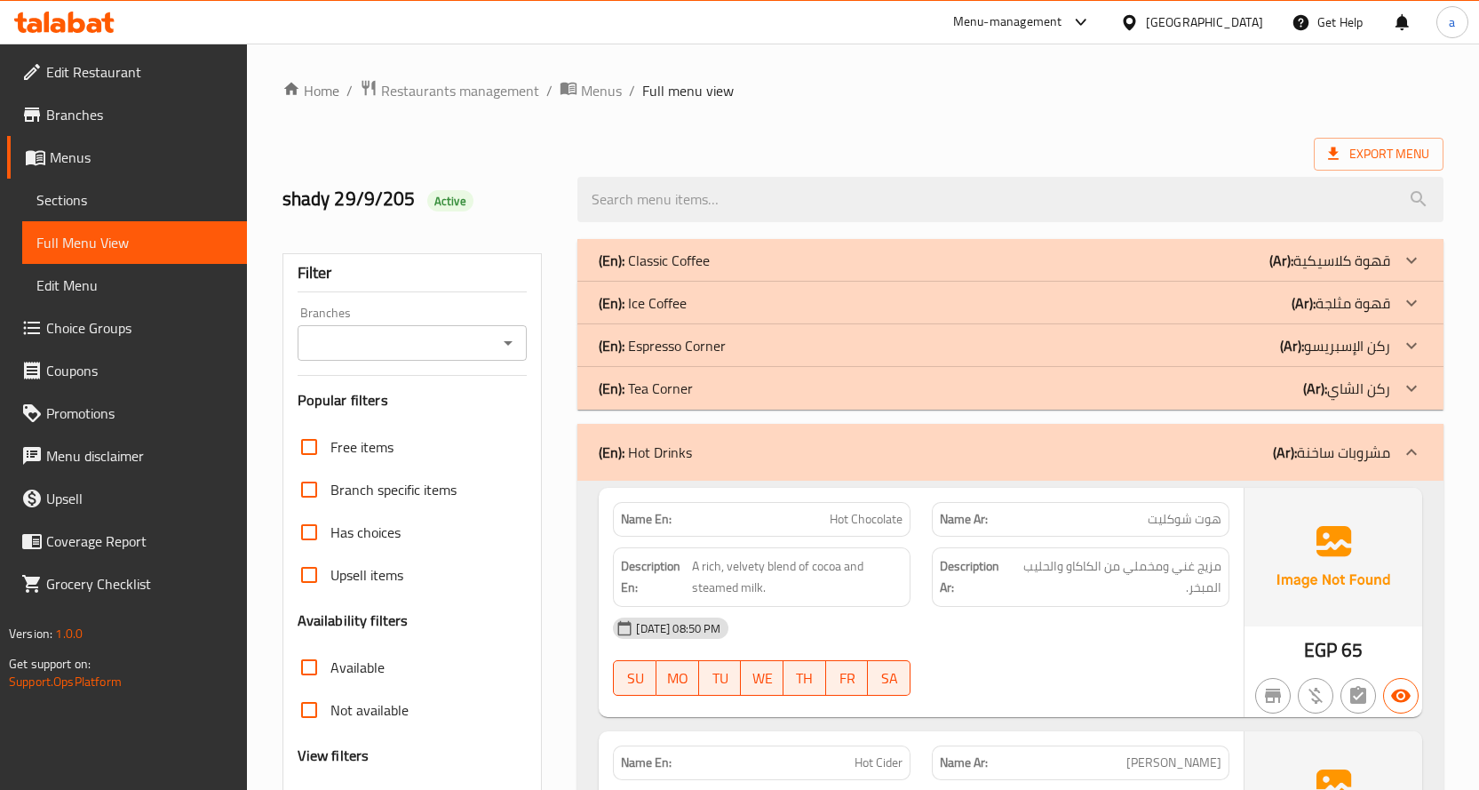
click at [706, 382] on div "(En): Tea Corner (Ar): ركن الشاي" at bounding box center [994, 387] width 791 height 21
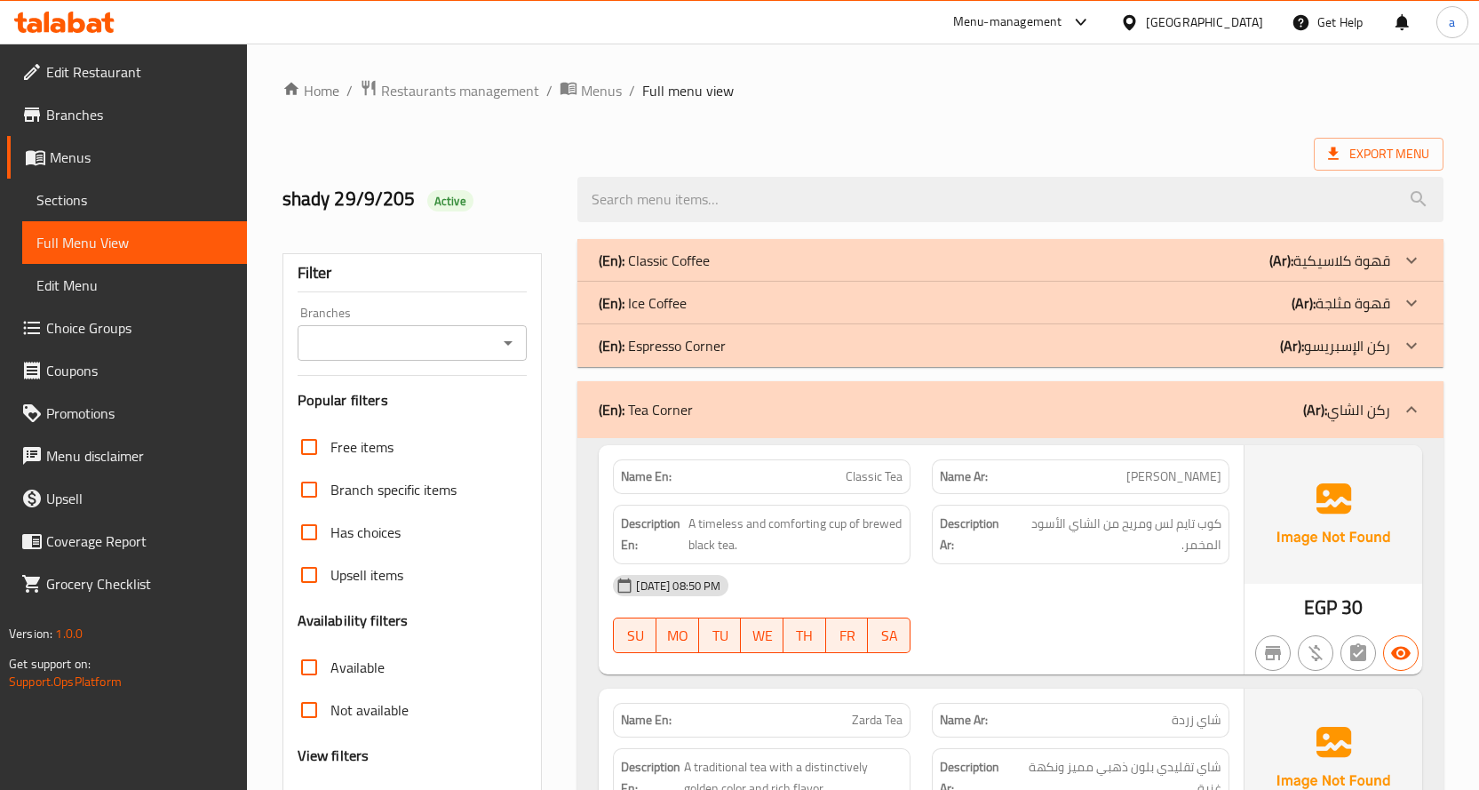
click at [710, 295] on div "(En): Ice Coffee (Ar): قهوة مثلجة" at bounding box center [994, 302] width 791 height 21
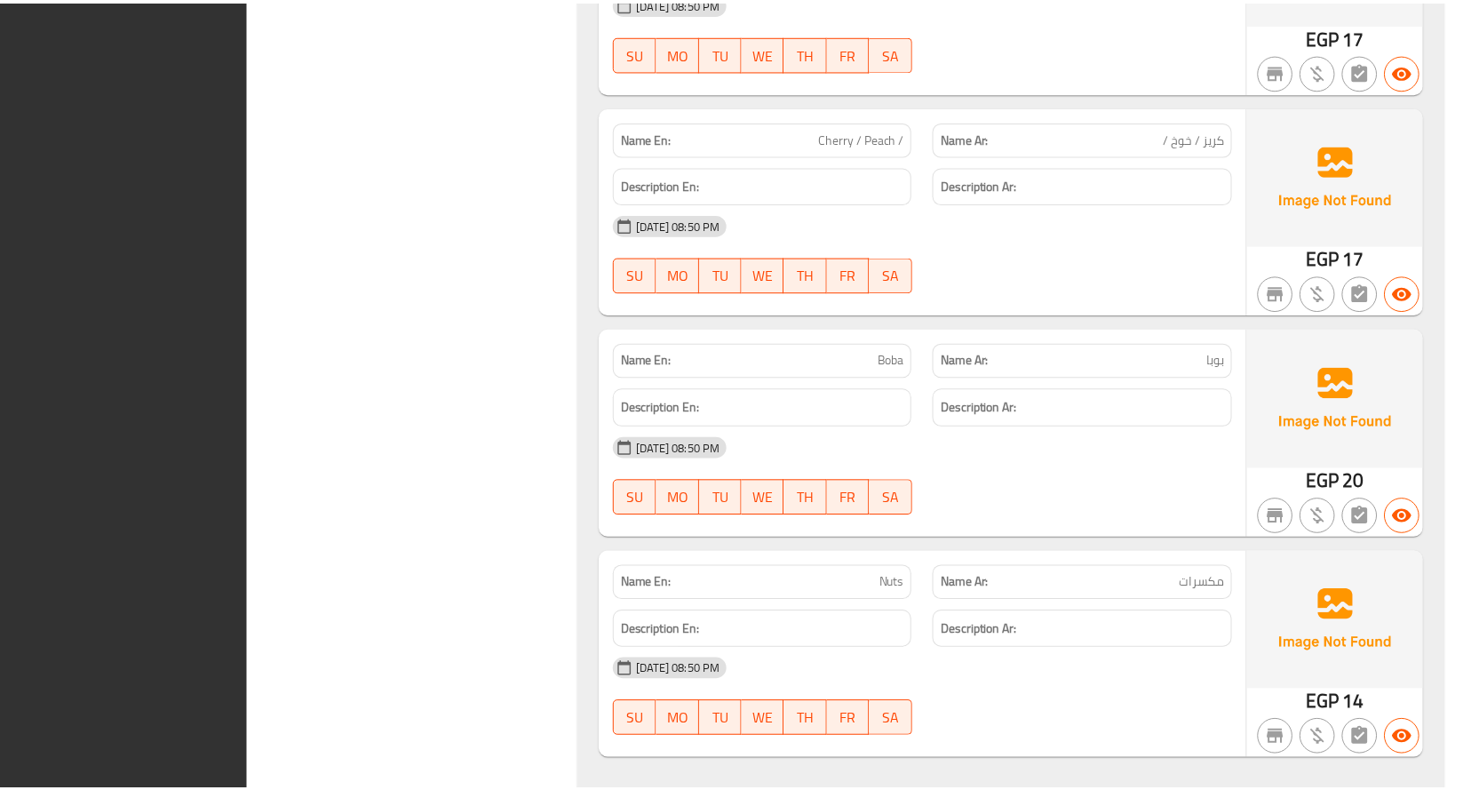
scroll to position [7963, 0]
